Goal: Information Seeking & Learning: Find specific page/section

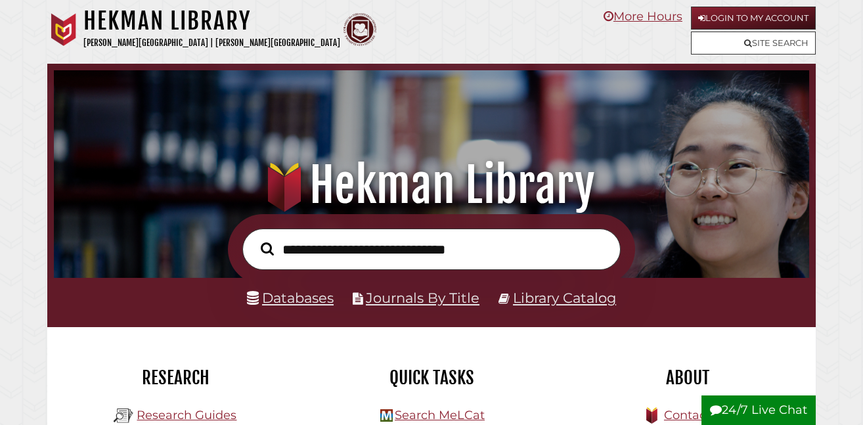
scroll to position [250, 749]
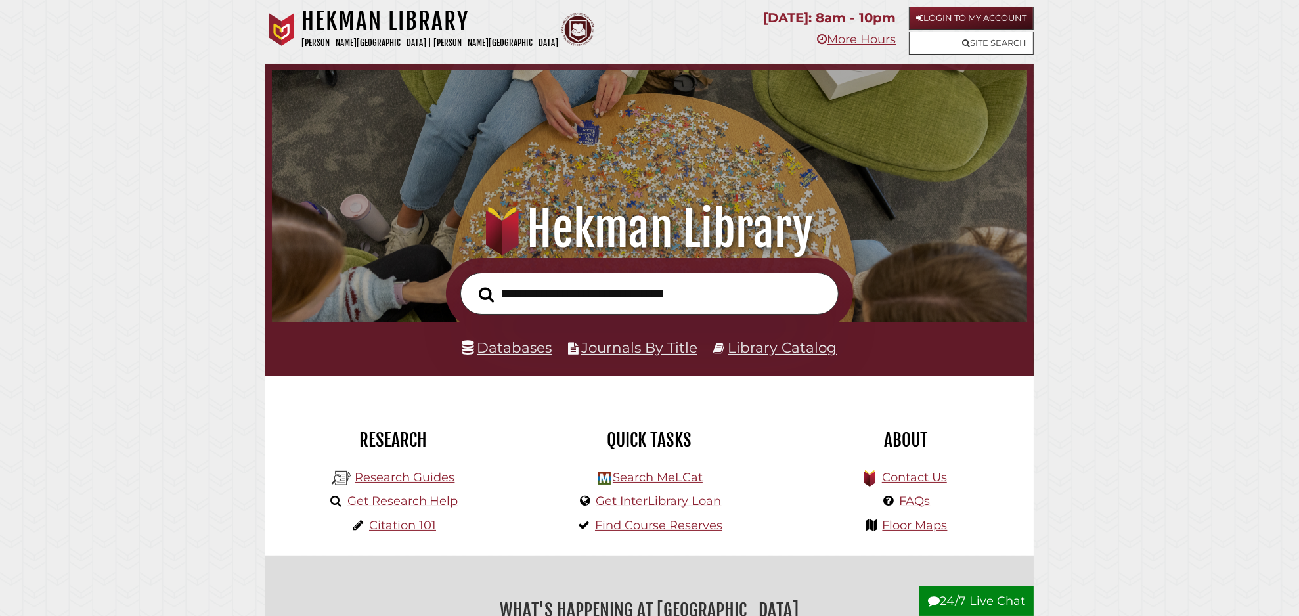
scroll to position [250, 749]
click at [539, 286] on input "text" at bounding box center [649, 294] width 378 height 43
type input "**********"
click at [472, 283] on button "Search" at bounding box center [486, 295] width 28 height 24
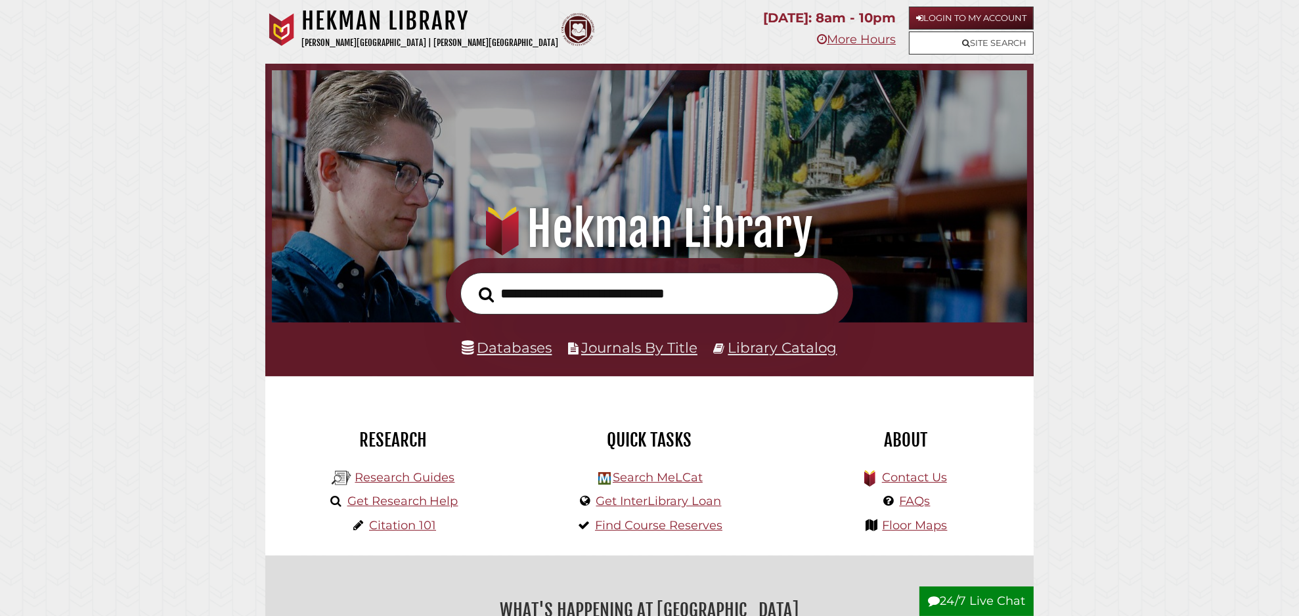
scroll to position [250, 749]
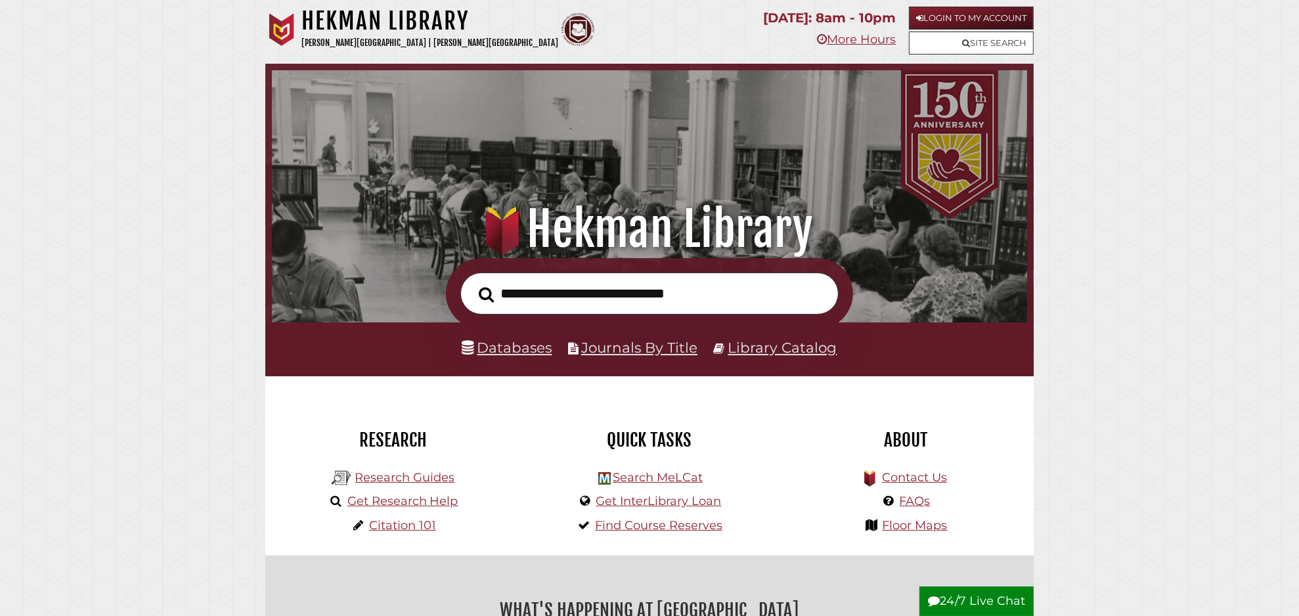
scroll to position [250, 749]
click at [525, 296] on input "text" at bounding box center [649, 294] width 378 height 43
click at [503, 351] on link "Databases" at bounding box center [507, 347] width 90 height 17
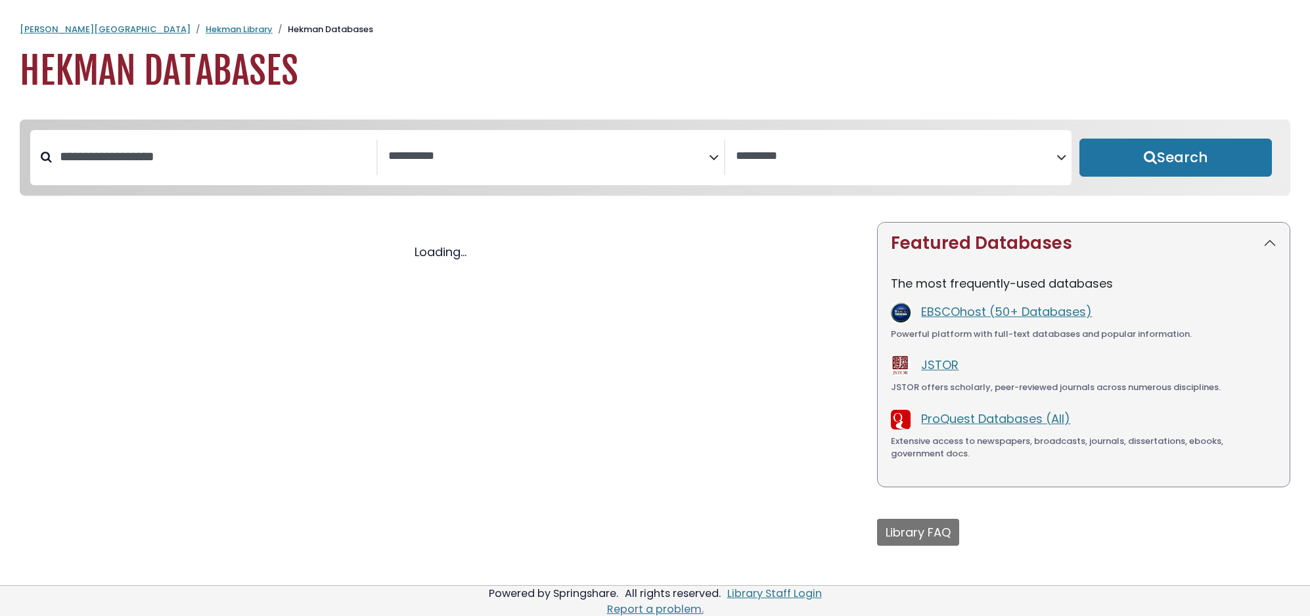
select select "Database Subject Filter"
select select "Database Vendors Filter"
click at [503, 351] on div "Clear Filters/Browse All Databases Loading..." at bounding box center [438, 400] width 853 height 357
select select "Database Subject Filter"
select select "Database Vendors Filter"
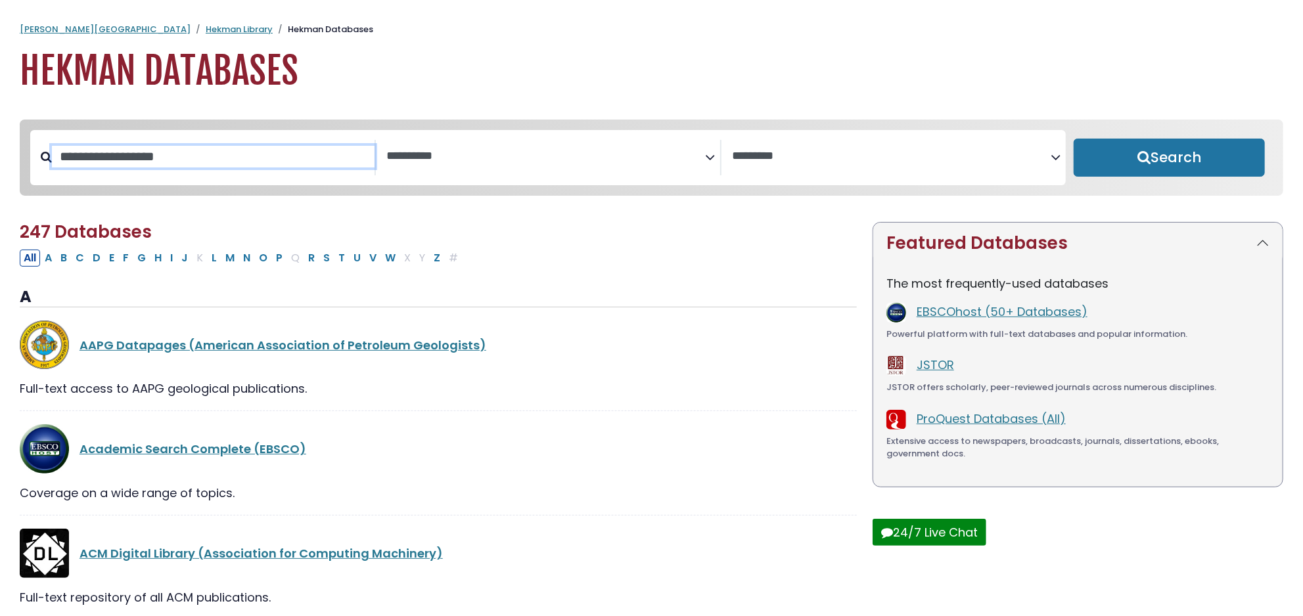
click at [187, 165] on input "Search database by title or keyword" at bounding box center [213, 157] width 323 height 22
type input "***"
click at [1073, 139] on button "Search" at bounding box center [1168, 158] width 191 height 38
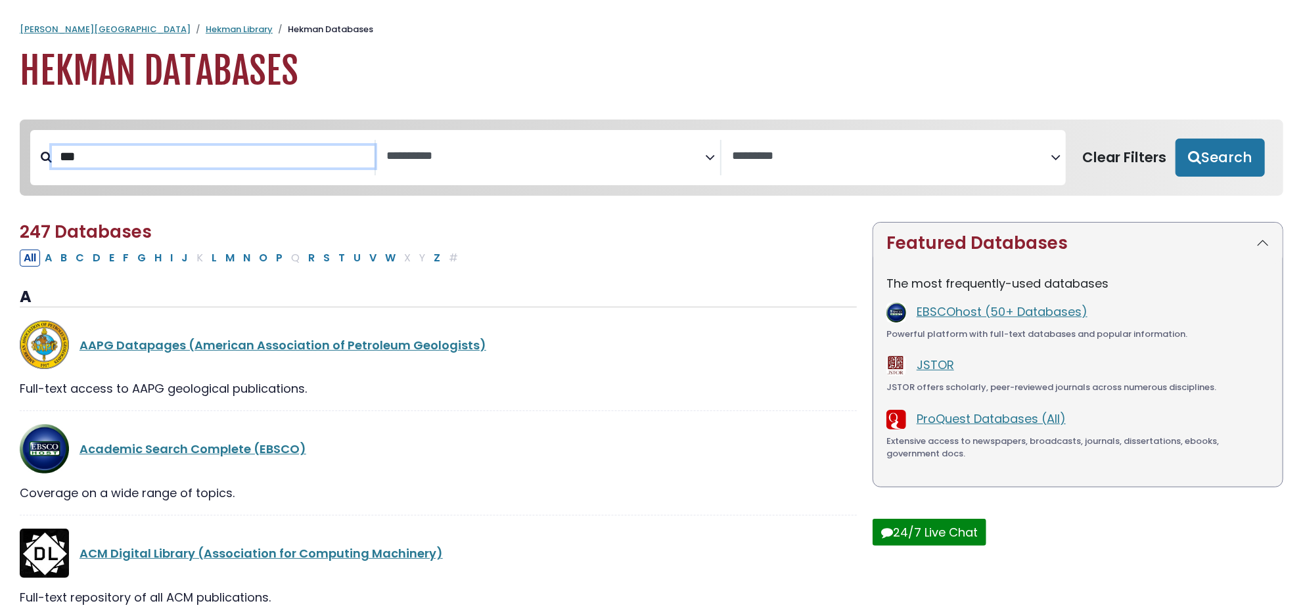
select select "Database Subject Filter"
select select "Database Vendors Filter"
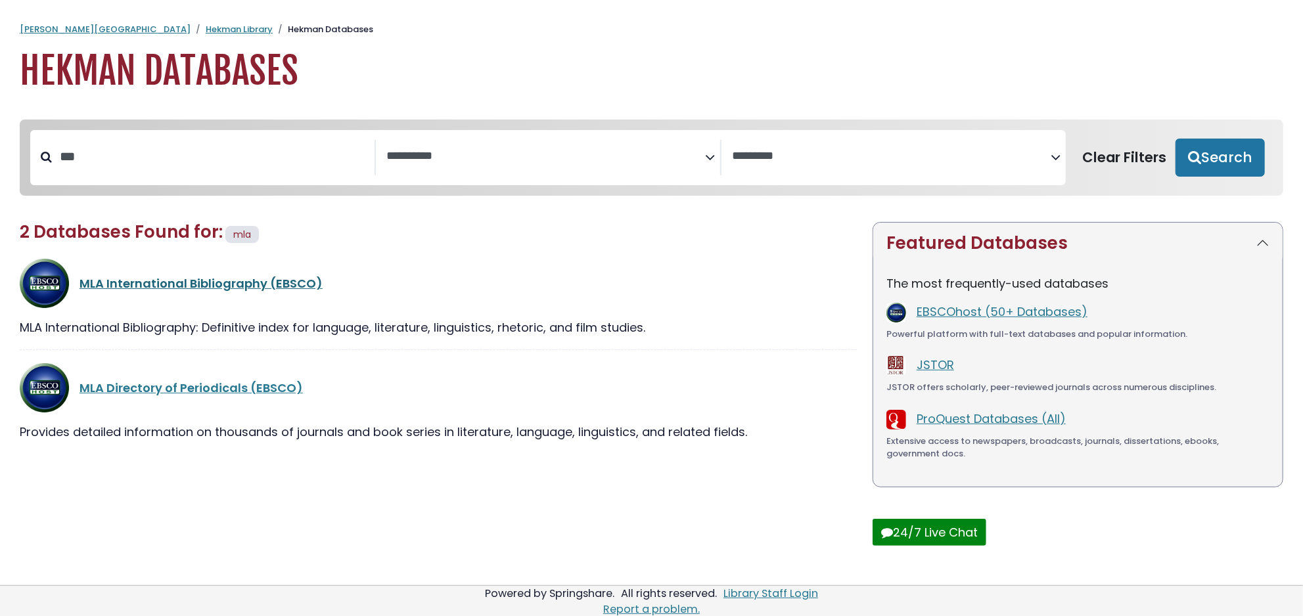
click at [179, 285] on link "MLA International Bibliography (EBSCO)" at bounding box center [200, 283] width 243 height 16
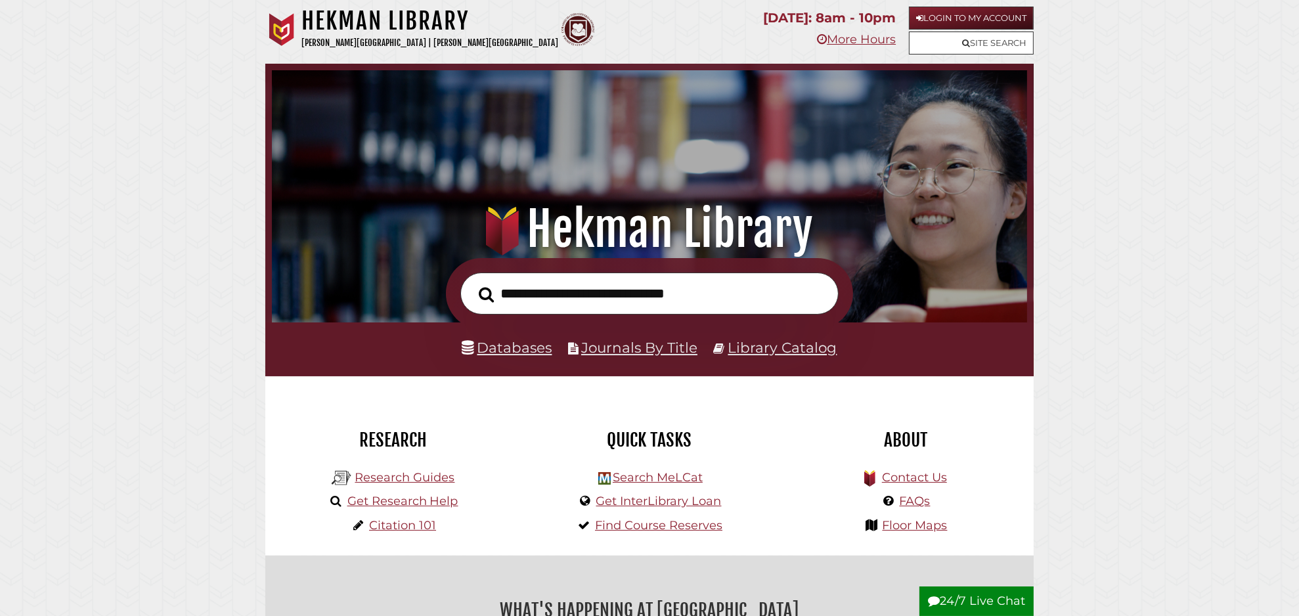
scroll to position [250, 749]
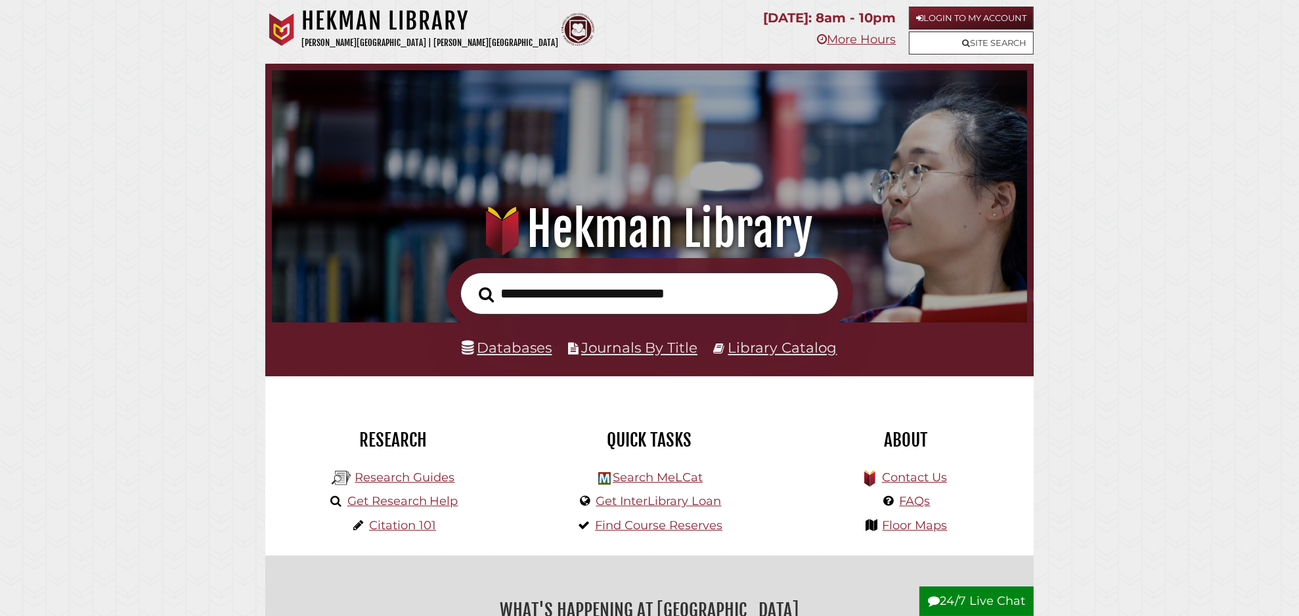
scroll to position [250, 749]
type input "**********"
click at [472, 283] on button "Search" at bounding box center [486, 295] width 28 height 24
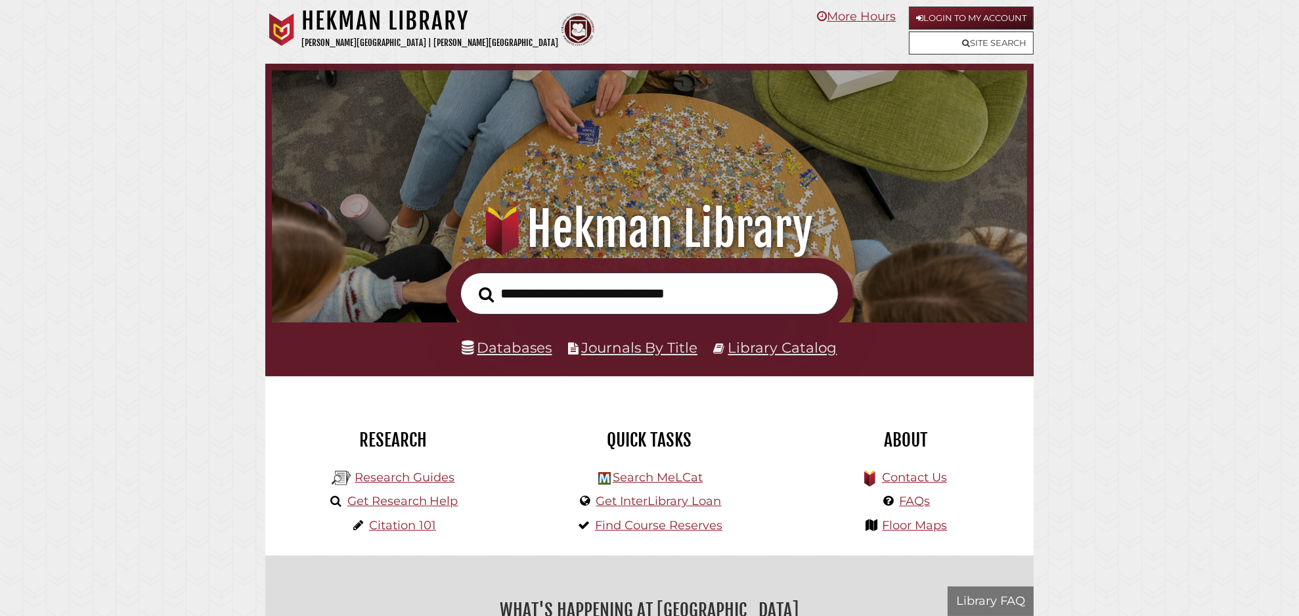
scroll to position [250, 749]
click at [533, 294] on input "text" at bounding box center [649, 294] width 378 height 43
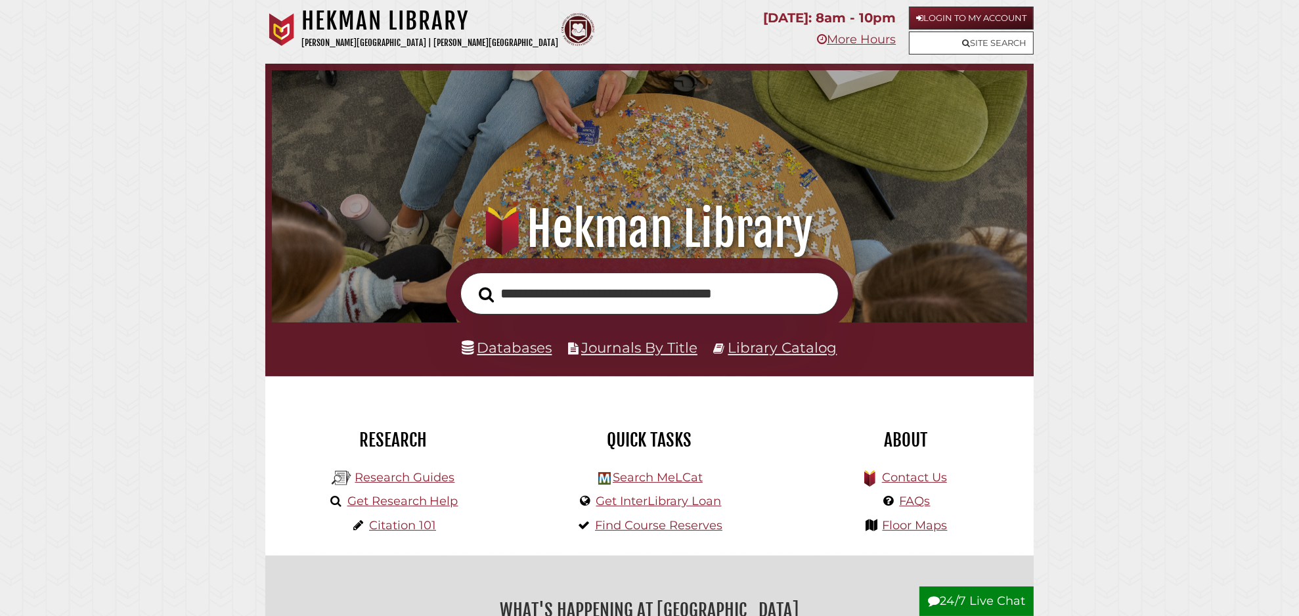
type input "**********"
click at [472, 283] on button "Search" at bounding box center [486, 295] width 28 height 24
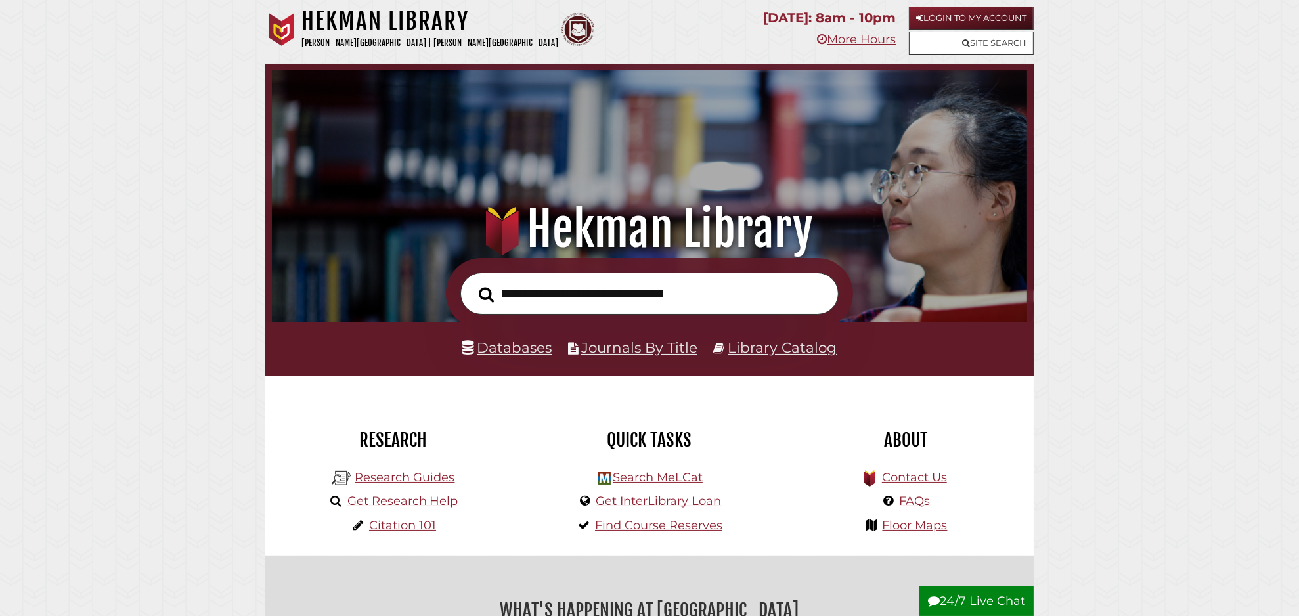
scroll to position [250, 749]
click at [518, 343] on link "Databases" at bounding box center [507, 347] width 90 height 17
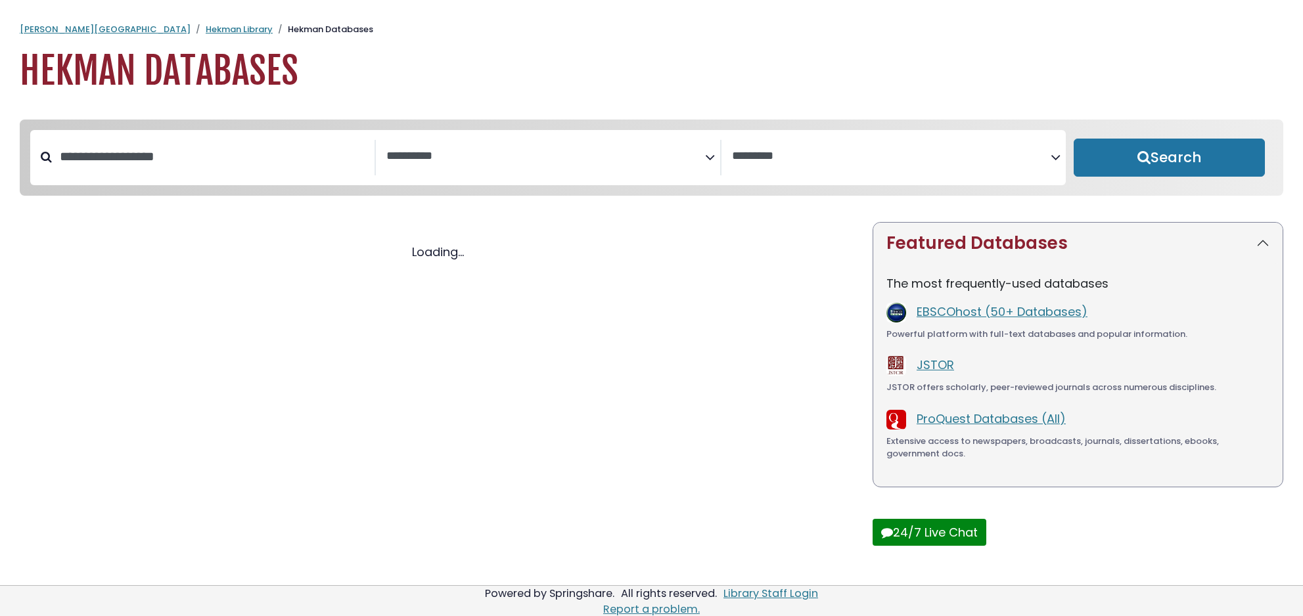
select select "Database Subject Filter"
select select "Database Vendors Filter"
select select "Database Subject Filter"
select select "Database Vendors Filter"
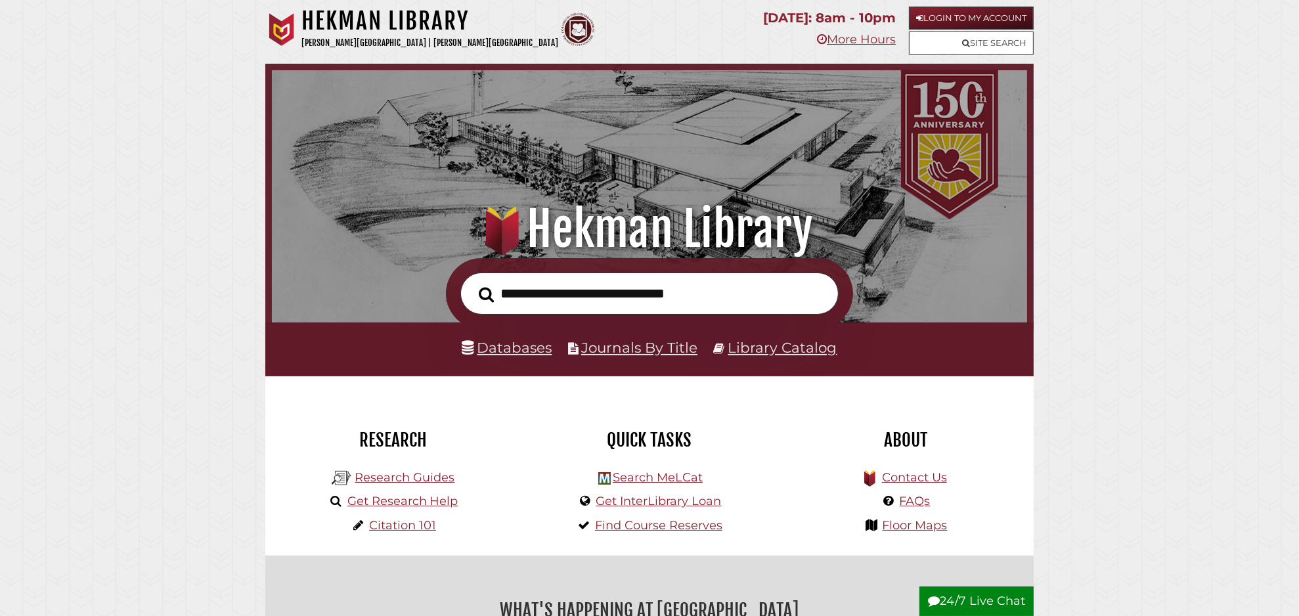
scroll to position [250, 749]
click at [564, 290] on input "text" at bounding box center [649, 294] width 378 height 43
type input "**********"
click at [472, 283] on button "Search" at bounding box center [486, 295] width 28 height 24
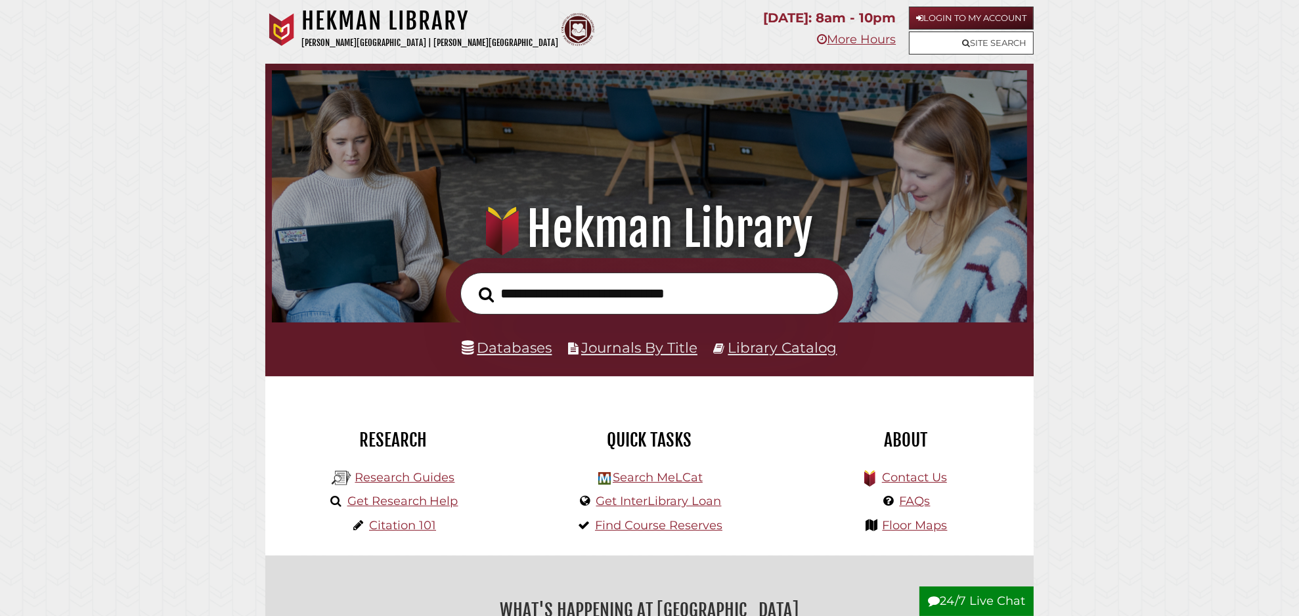
scroll to position [250, 749]
click at [510, 293] on input "text" at bounding box center [649, 294] width 378 height 43
click at [693, 333] on div "Databases Journals By Title Library Catalog" at bounding box center [649, 350] width 769 height 54
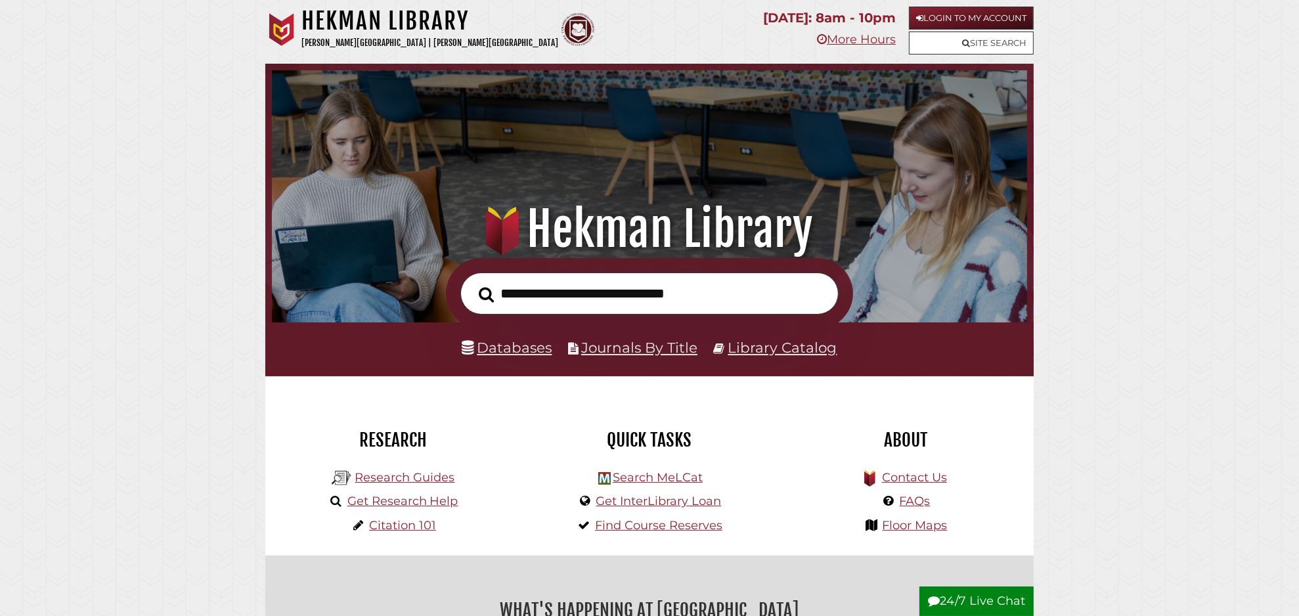
click at [512, 294] on input "text" at bounding box center [649, 294] width 378 height 43
click at [537, 294] on input "text" at bounding box center [649, 294] width 378 height 43
type input "**********"
click at [472, 283] on button "Search" at bounding box center [486, 295] width 28 height 24
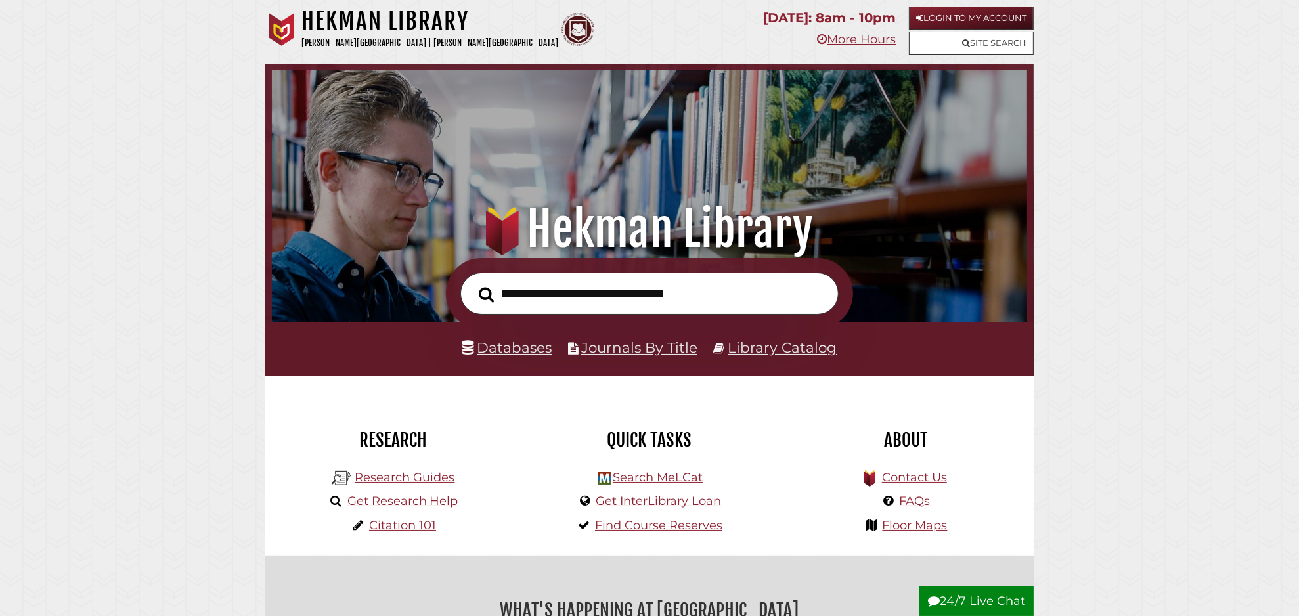
scroll to position [250, 749]
click at [508, 348] on link "Databases" at bounding box center [507, 347] width 90 height 17
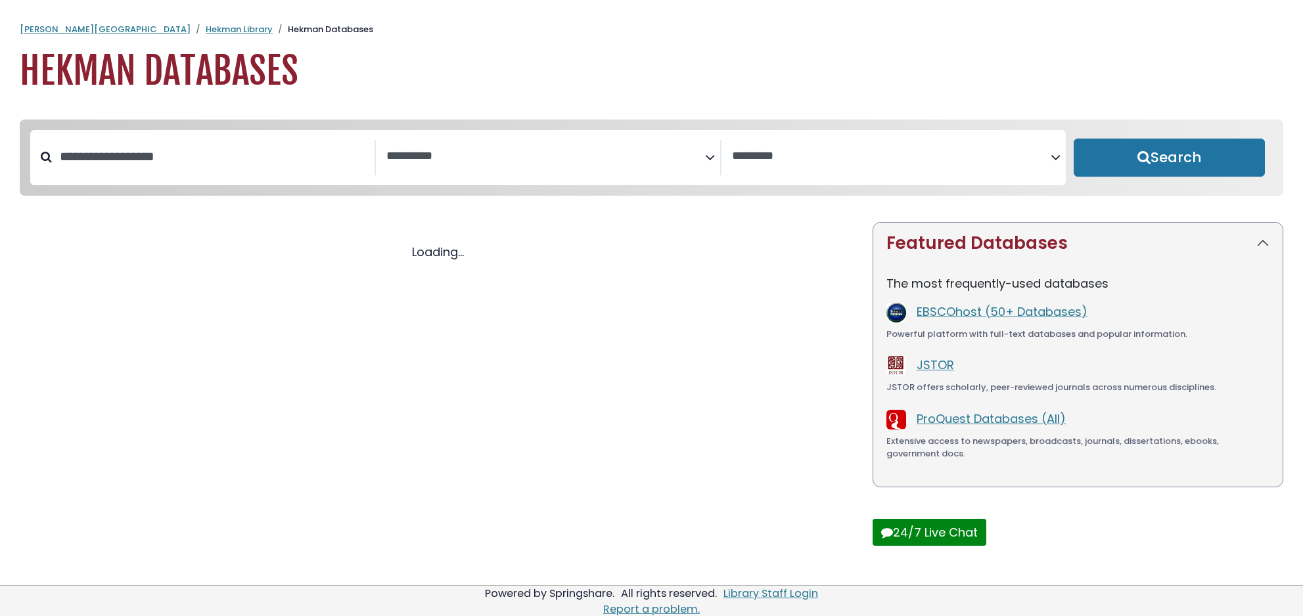
select select "Database Subject Filter"
select select "Database Vendors Filter"
select select "Database Subject Filter"
select select "Database Vendors Filter"
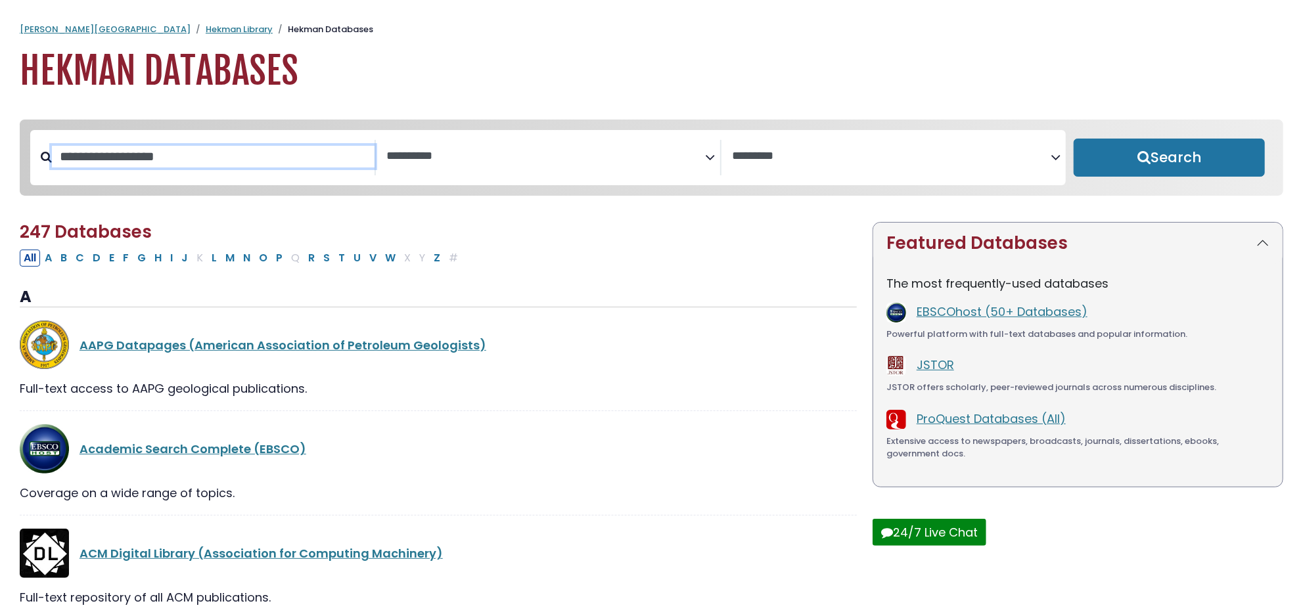
click at [158, 156] on input "Search database by title or keyword" at bounding box center [213, 157] width 323 height 22
type input "***"
click at [1073, 139] on button "Search" at bounding box center [1168, 158] width 191 height 38
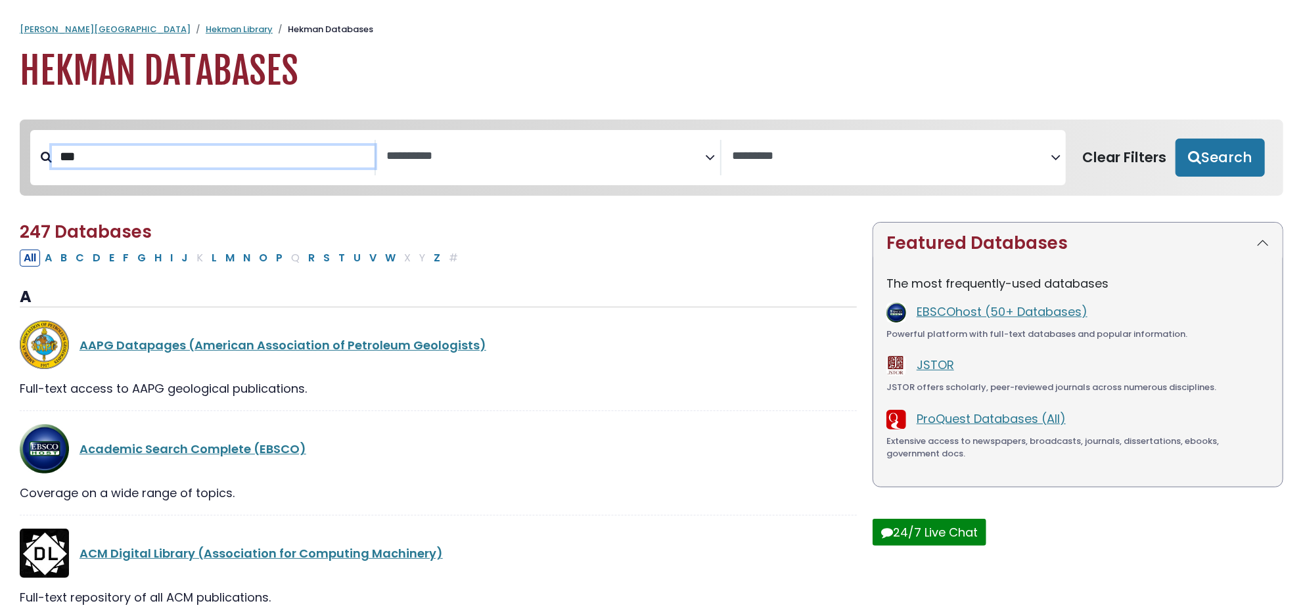
select select "Database Subject Filter"
select select "Database Vendors Filter"
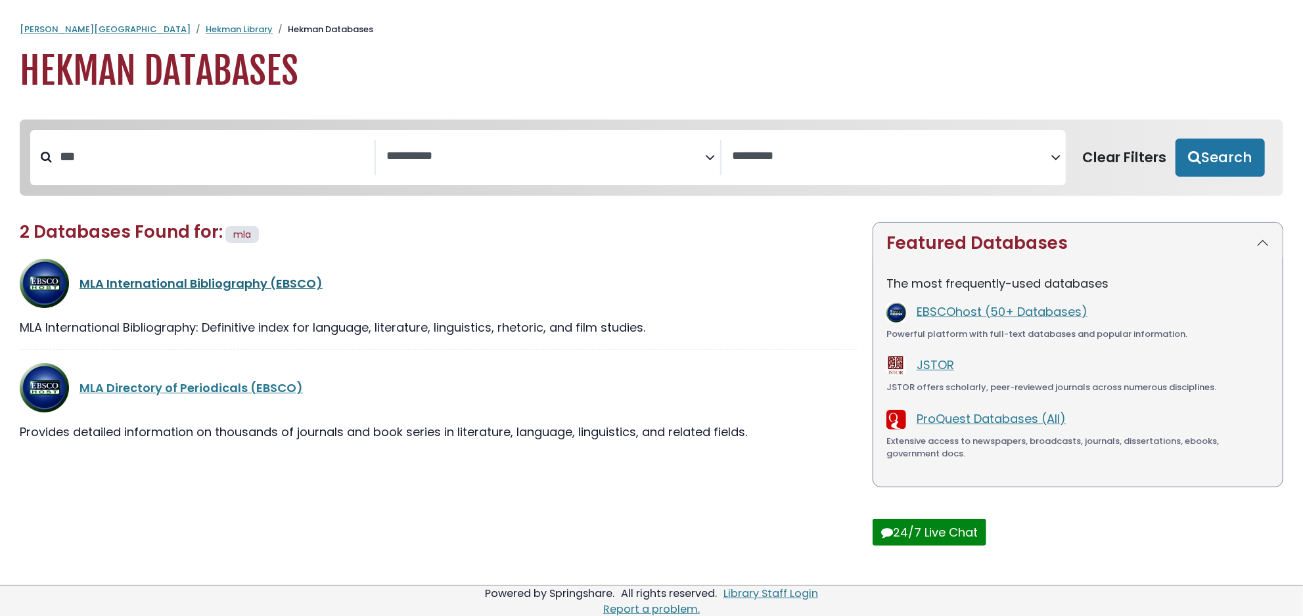
click at [173, 286] on link "MLA International Bibliography (EBSCO)" at bounding box center [200, 283] width 243 height 16
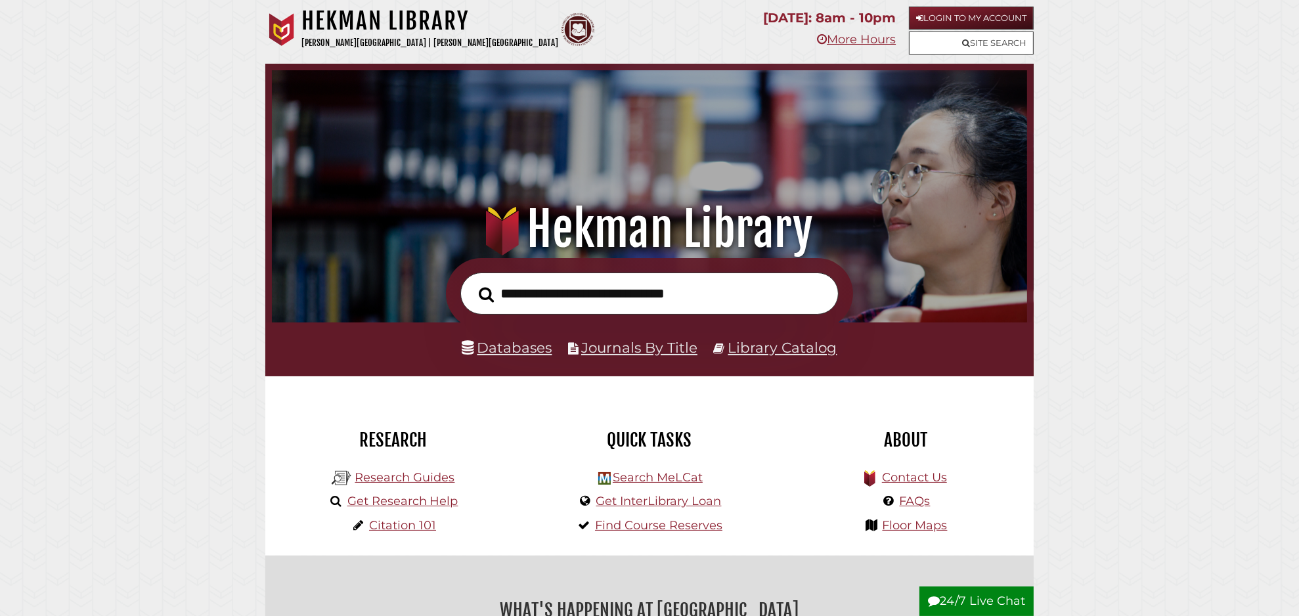
scroll to position [250, 749]
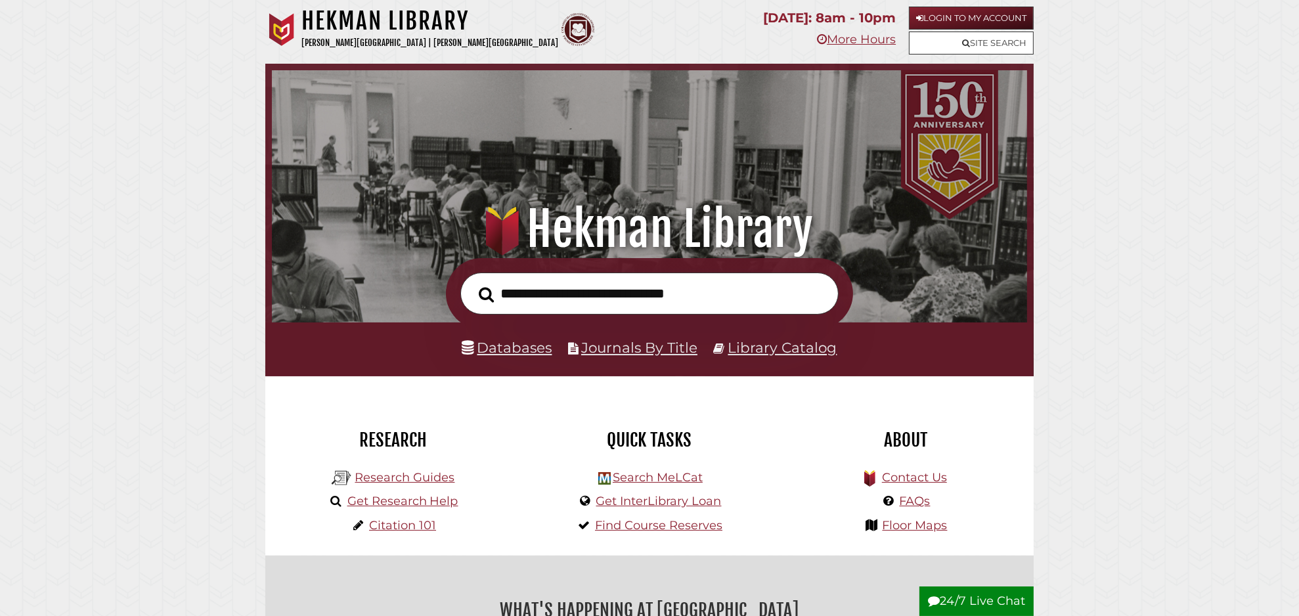
scroll to position [250, 749]
click at [507, 300] on input "text" at bounding box center [649, 294] width 378 height 43
type input "**********"
click at [472, 282] on button "Search" at bounding box center [486, 294] width 28 height 24
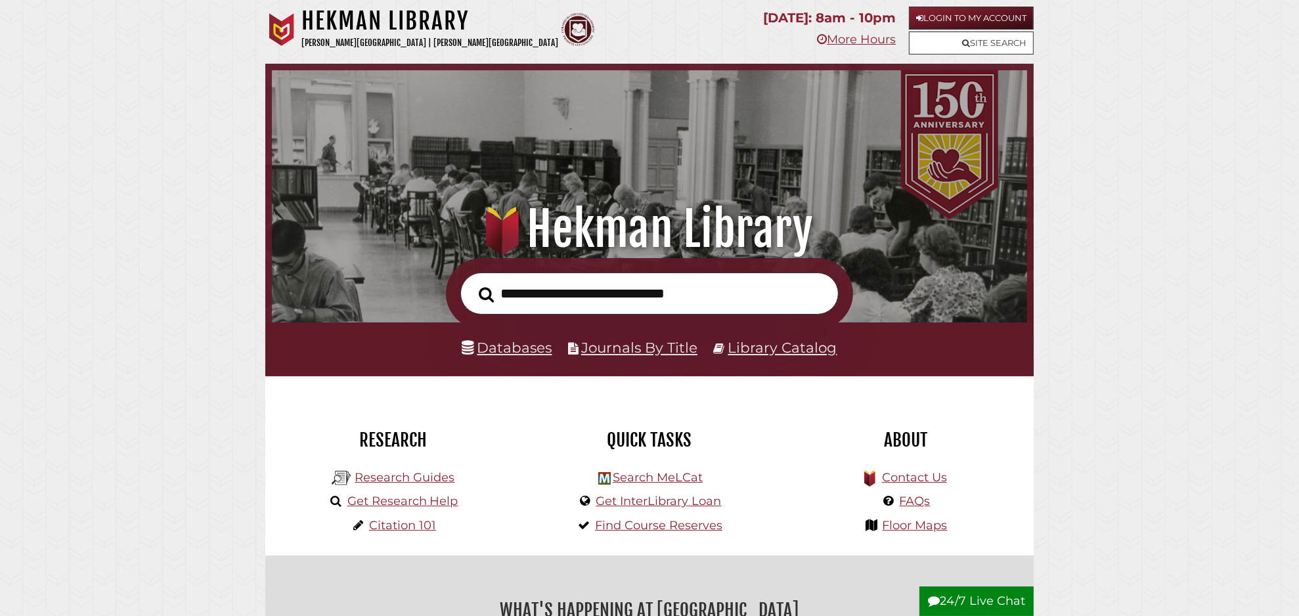
scroll to position [250, 749]
click at [507, 347] on link "Databases" at bounding box center [507, 347] width 90 height 17
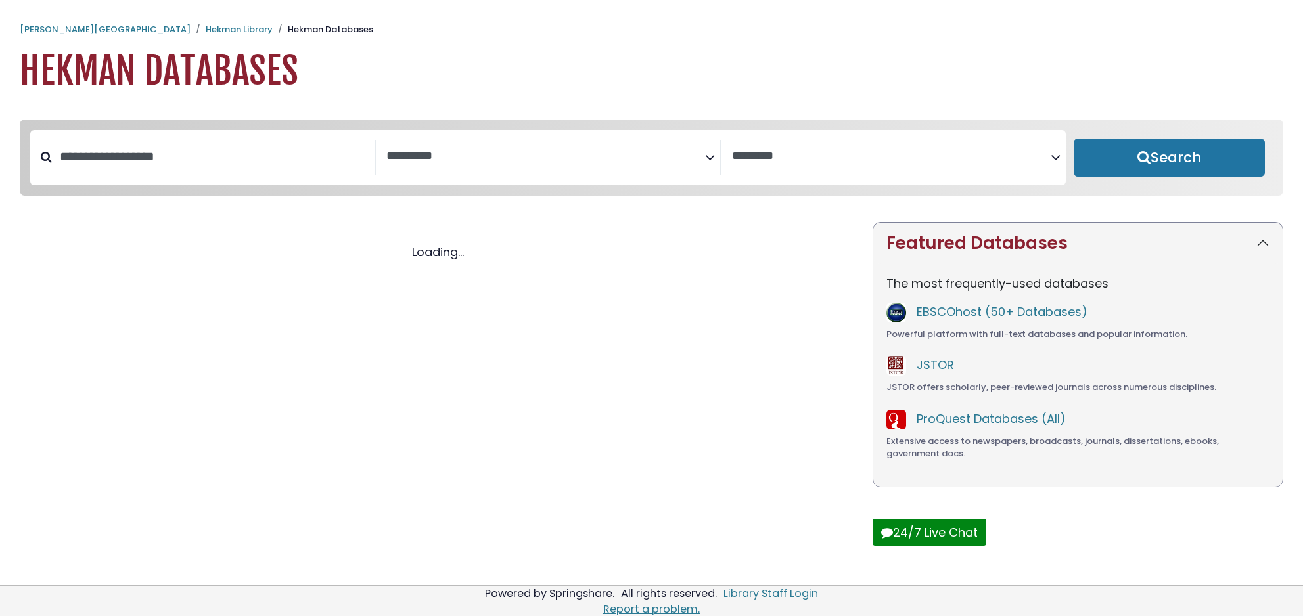
select select "Database Subject Filter"
select select "Database Vendors Filter"
select select "Database Subject Filter"
select select "Database Vendors Filter"
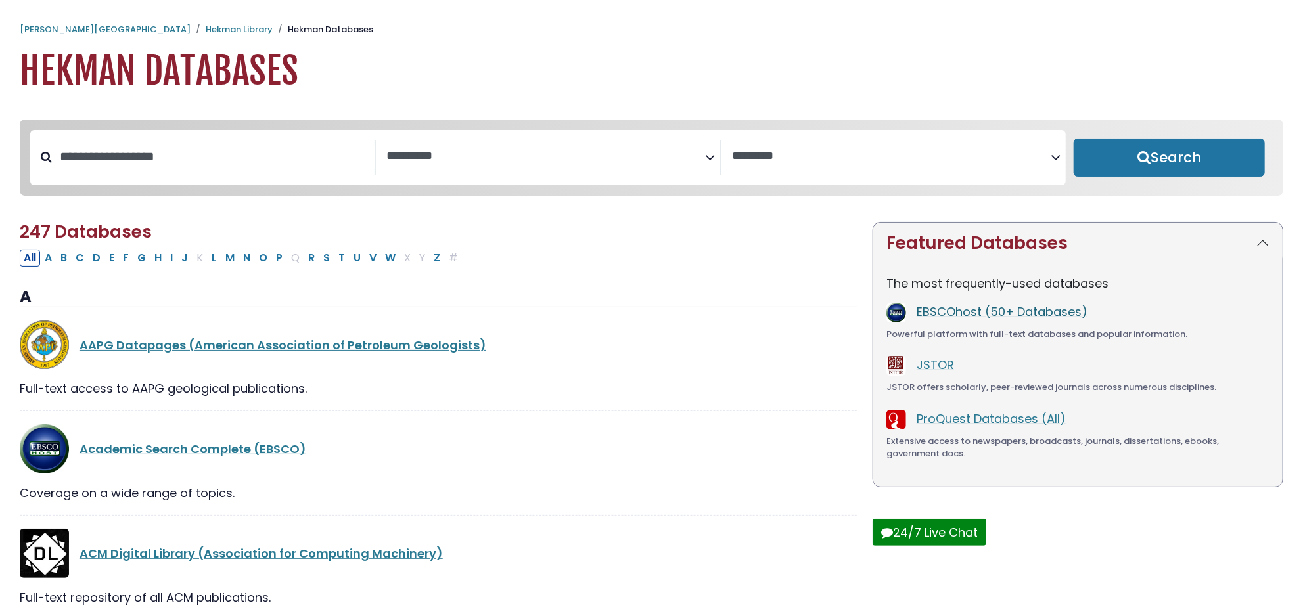
click at [941, 313] on link "EBSCOhost (50+ Databases)" at bounding box center [1001, 311] width 171 height 16
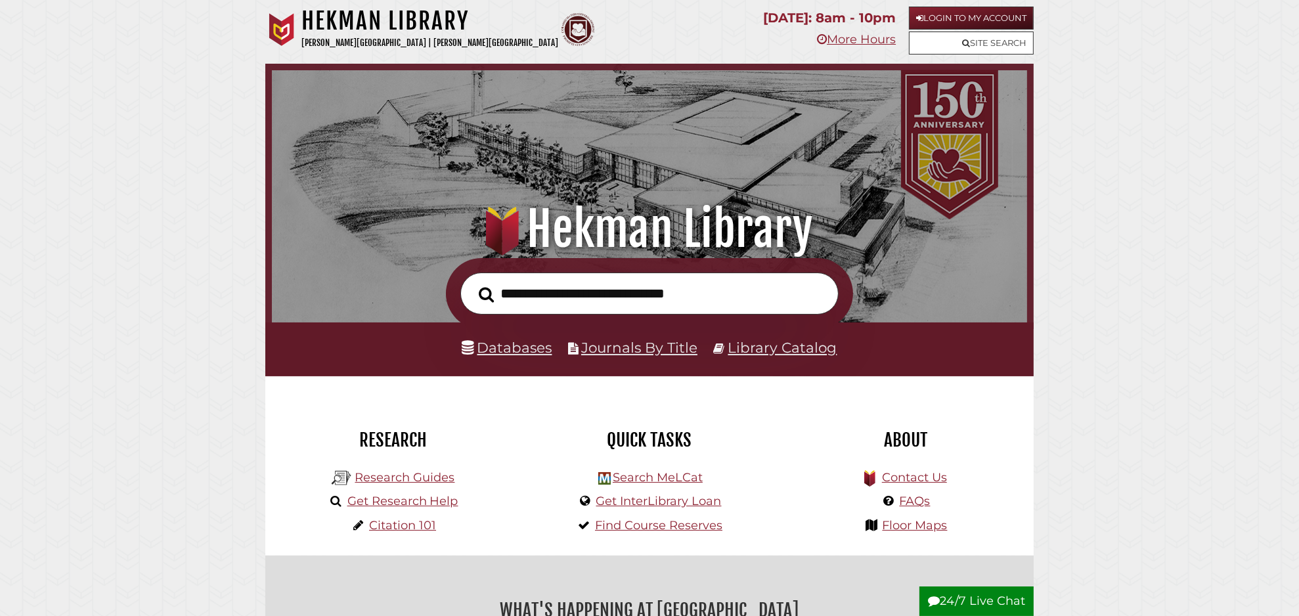
scroll to position [250, 749]
click at [623, 356] on link "Journals By Title" at bounding box center [639, 347] width 116 height 17
